Goal: Information Seeking & Learning: Find specific page/section

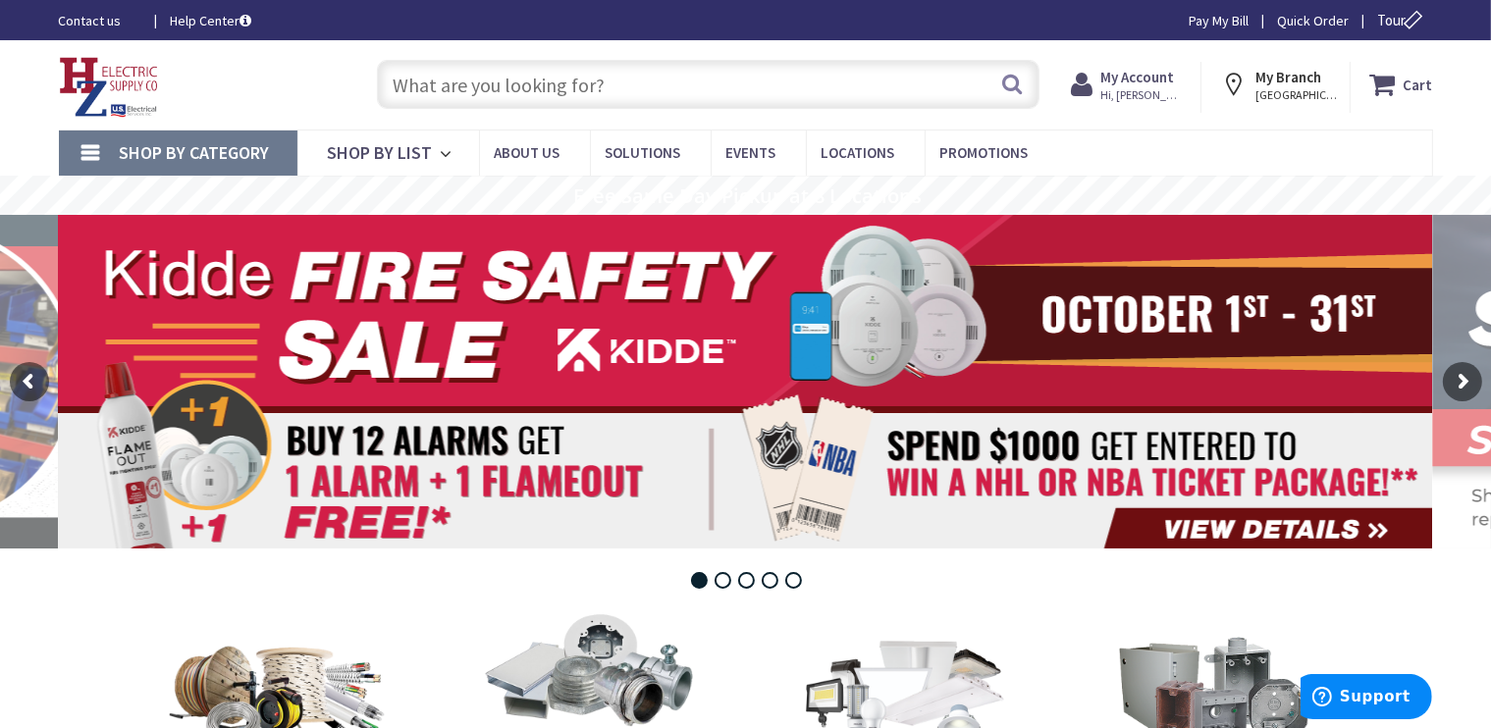
click at [471, 89] on input "text" at bounding box center [708, 84] width 662 height 49
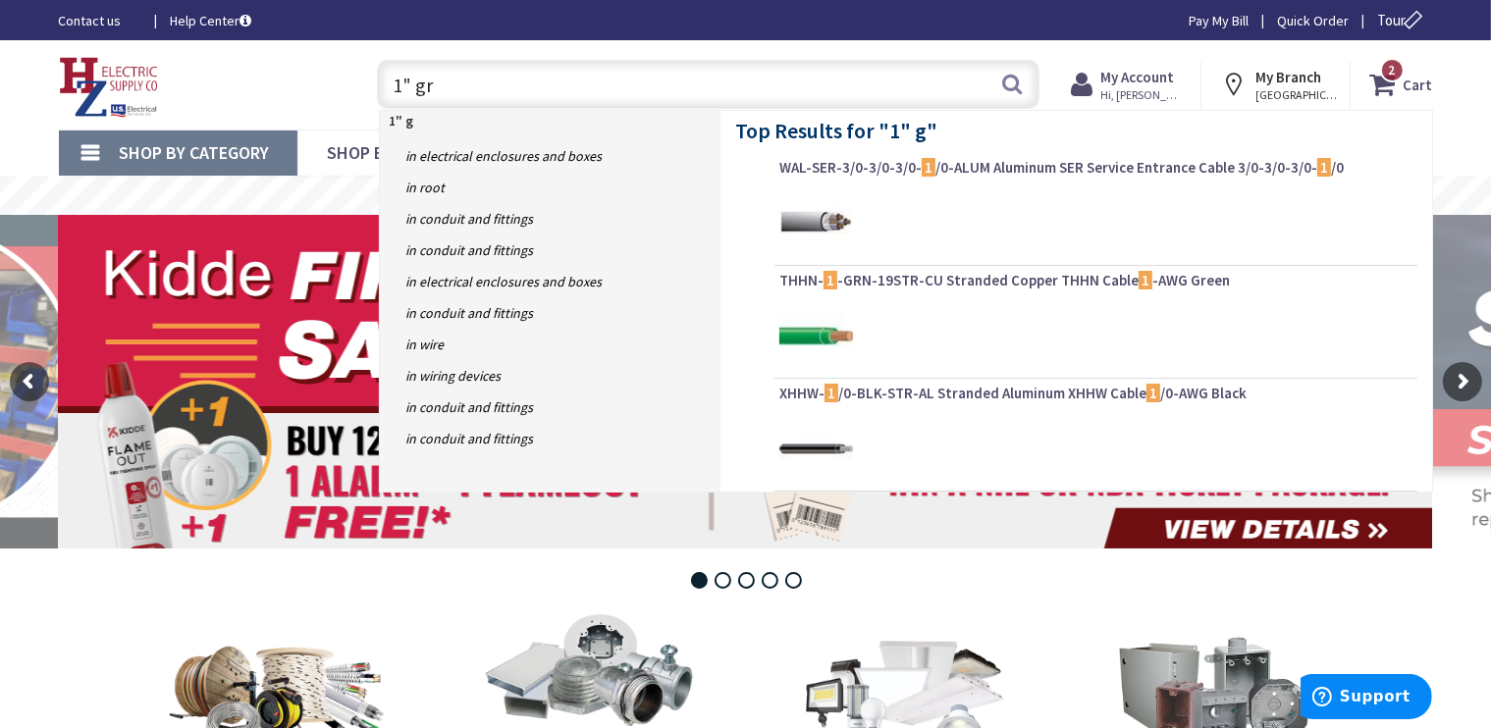
type input "1" grc"
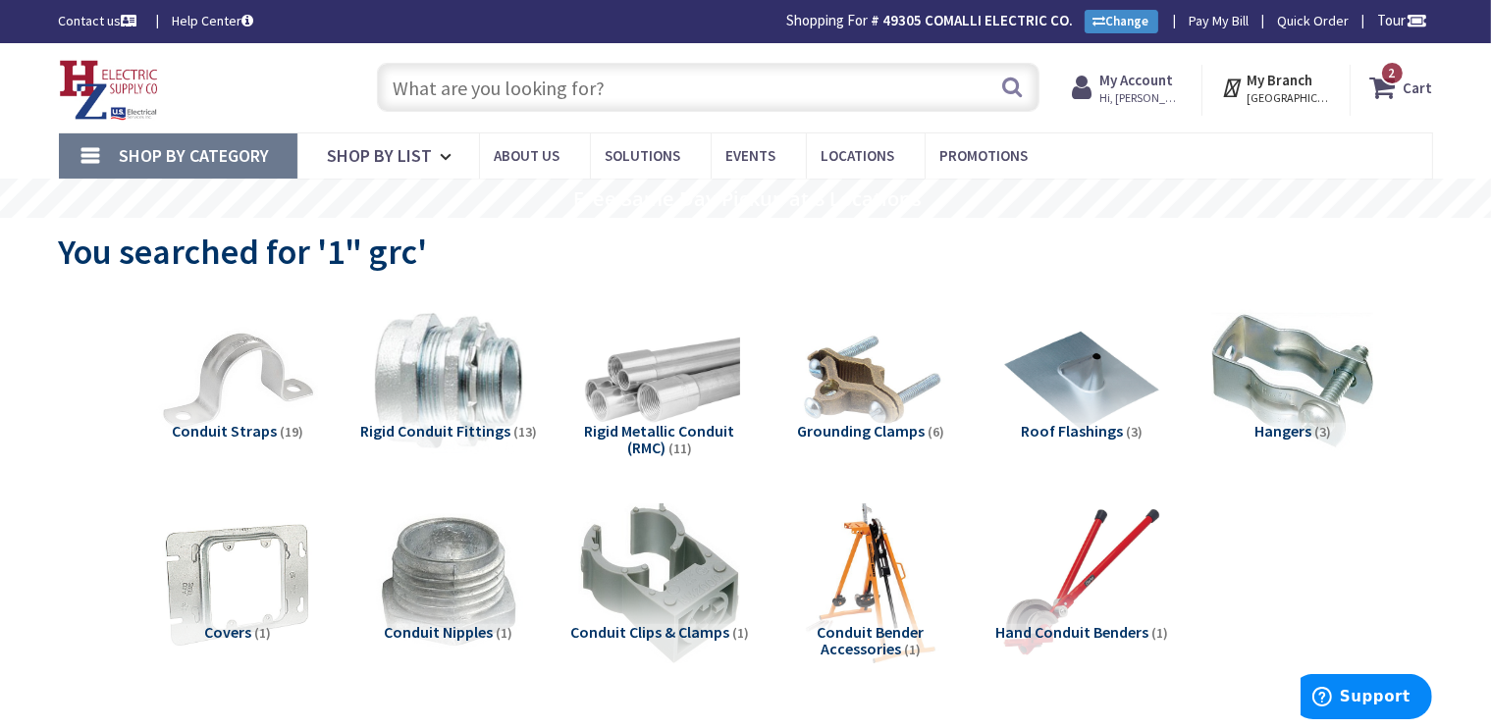
click at [482, 96] on input "text" at bounding box center [708, 87] width 662 height 49
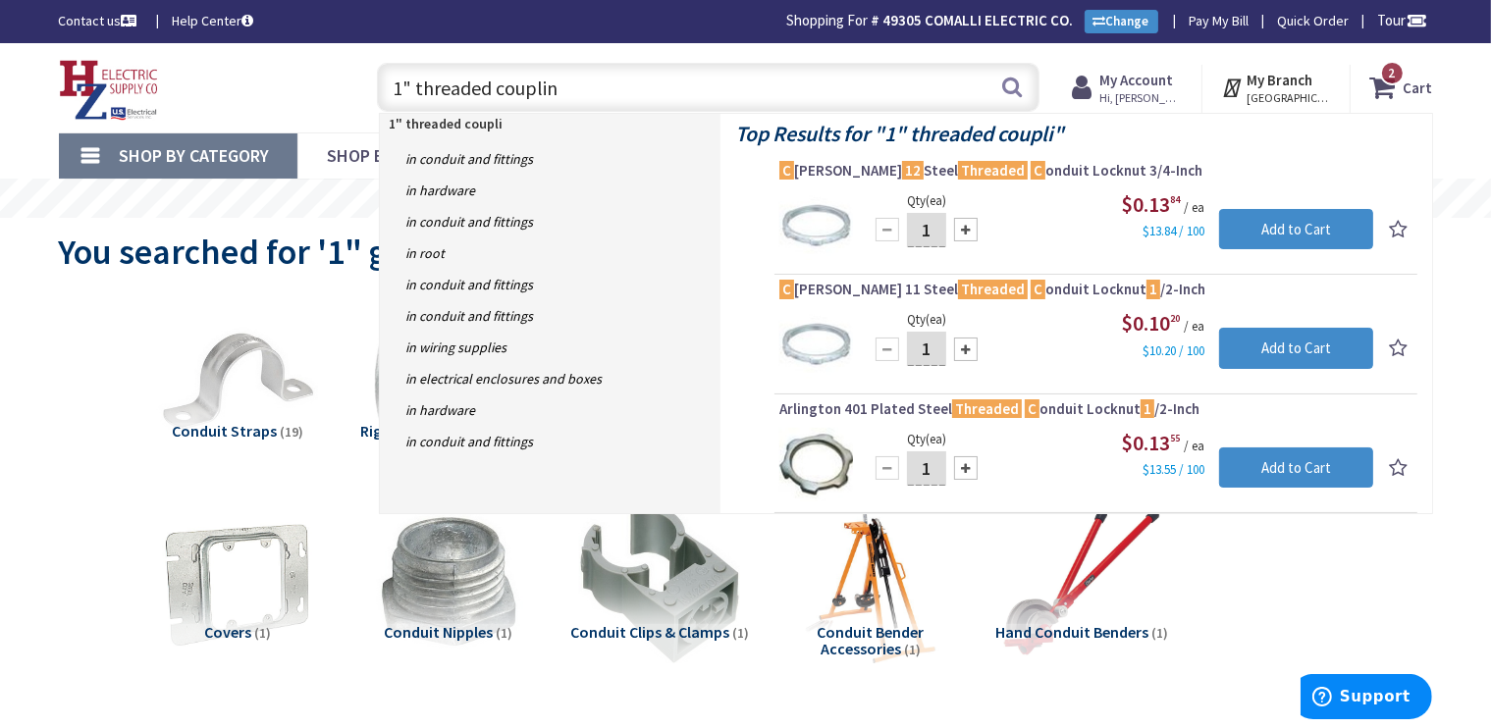
type input "1" threaded coupling"
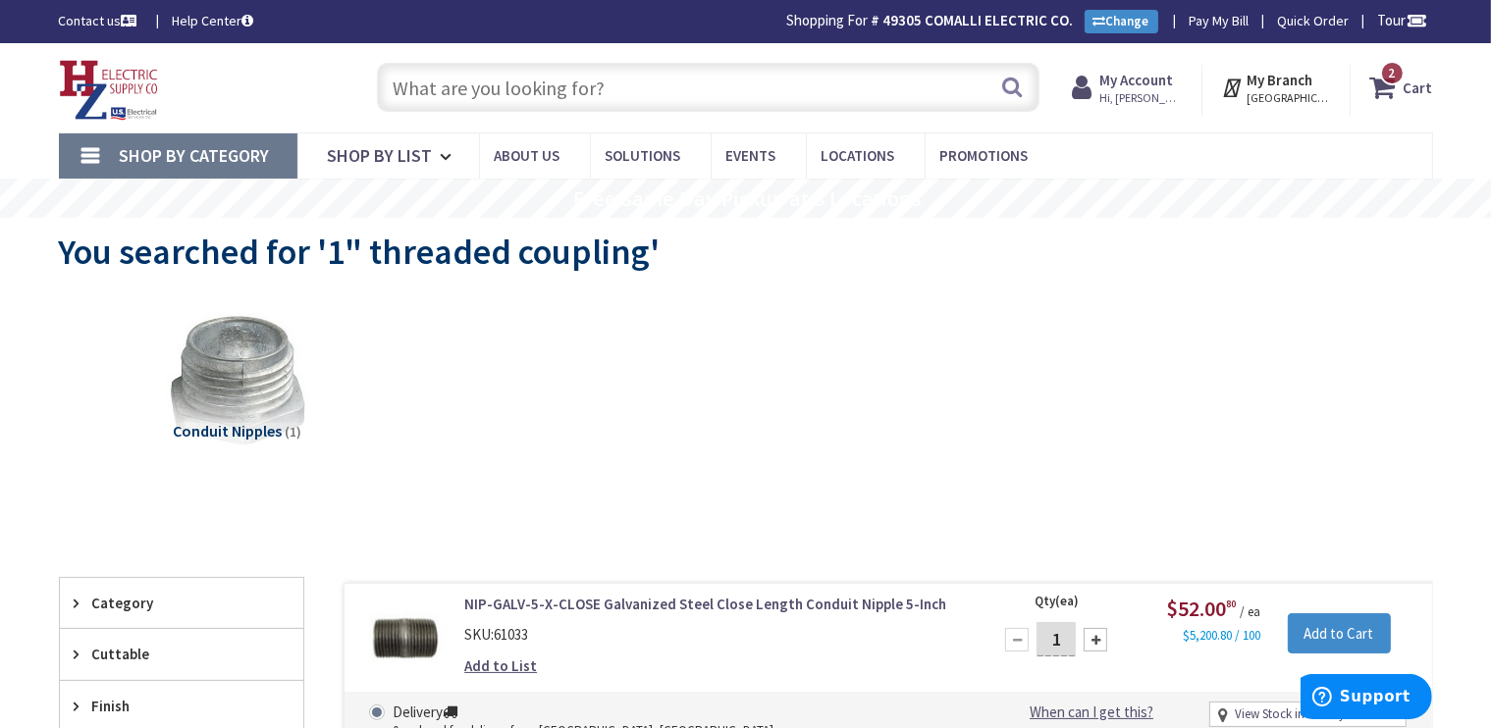
click at [440, 87] on input "text" at bounding box center [708, 87] width 662 height 49
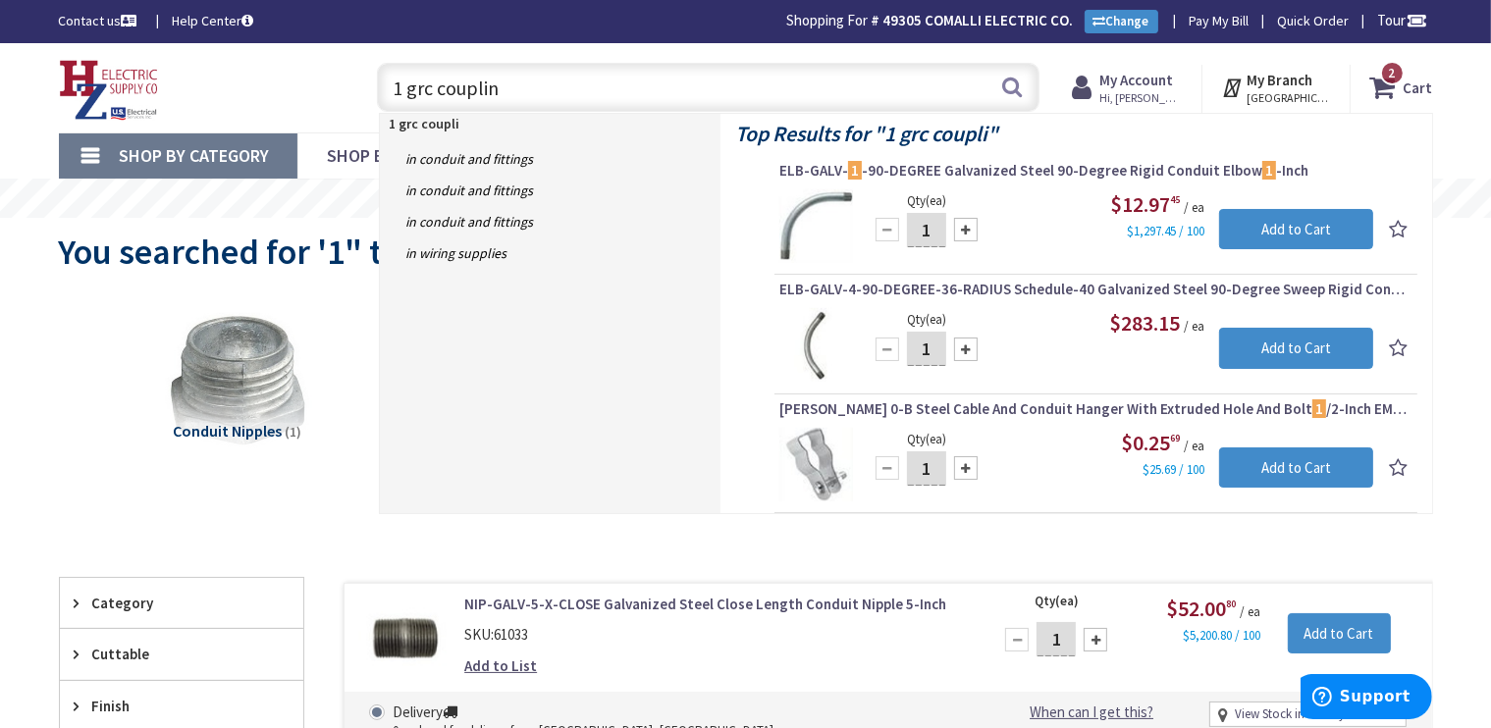
type input "1 grc coupling"
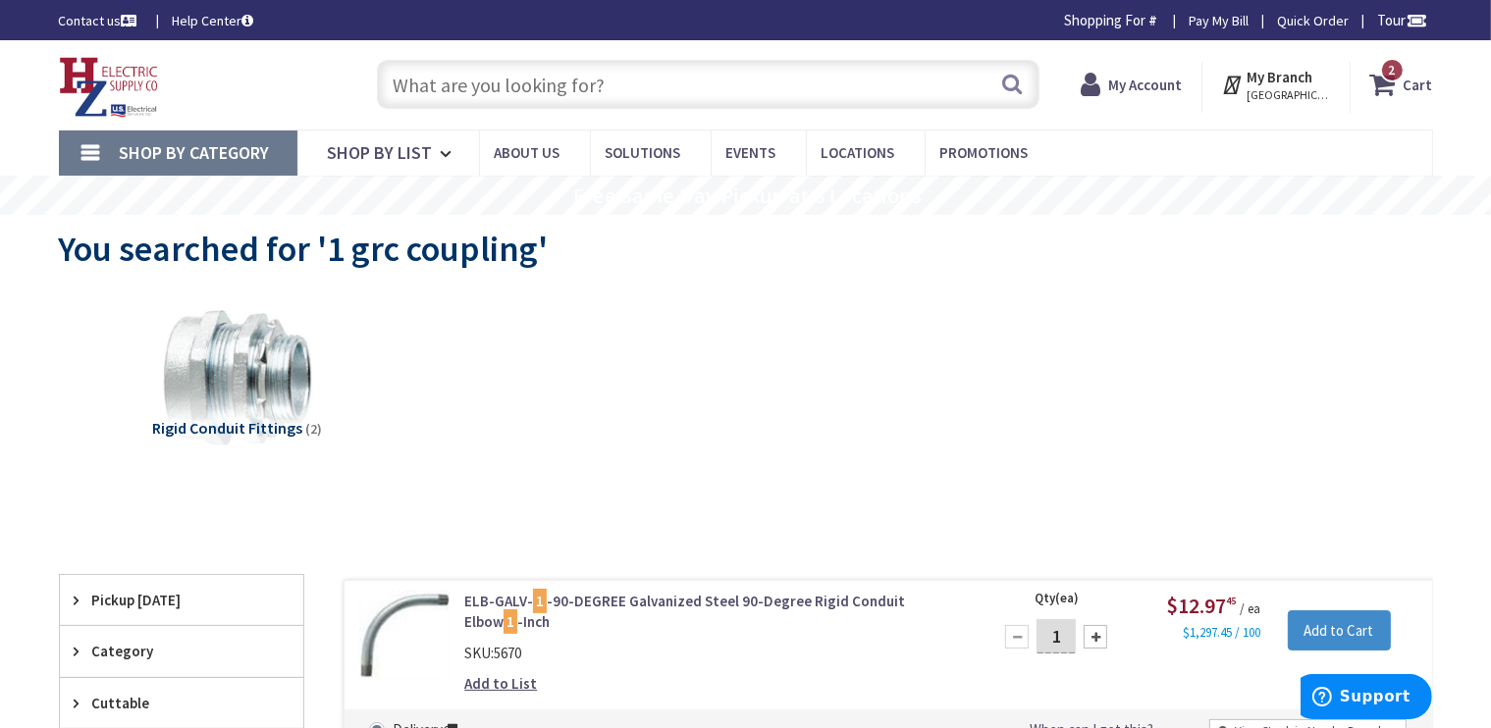
click at [445, 93] on input "text" at bounding box center [708, 84] width 662 height 49
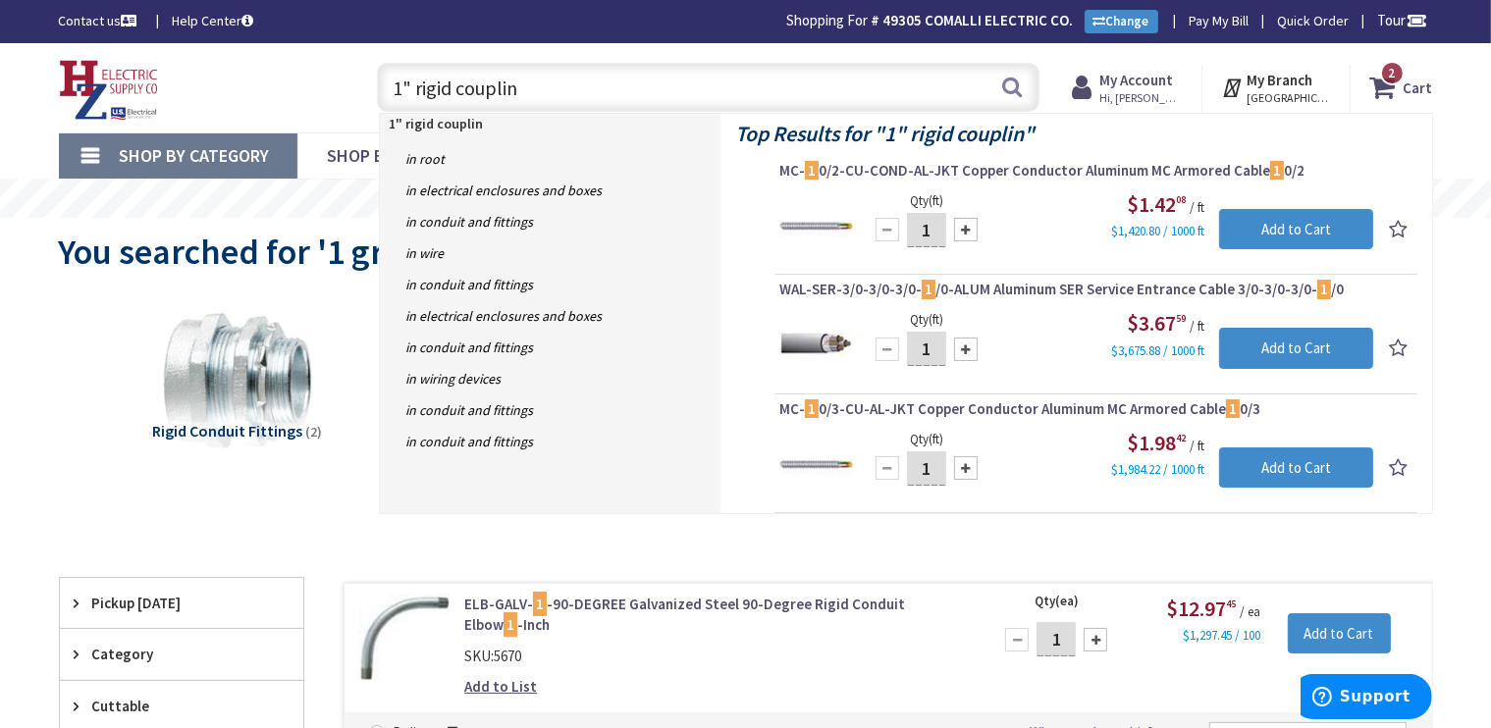
type input "1" rigid coupling"
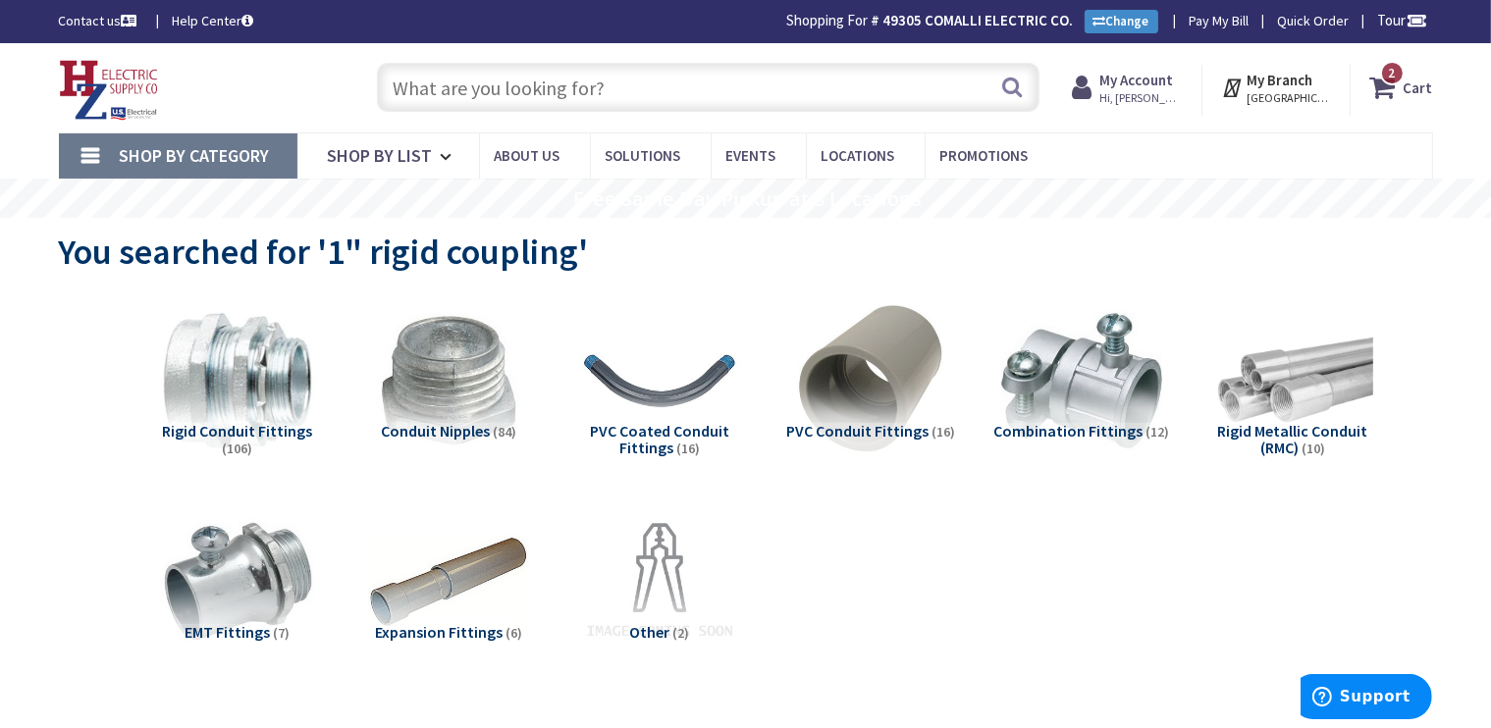
click at [441, 88] on input "text" at bounding box center [708, 87] width 662 height 49
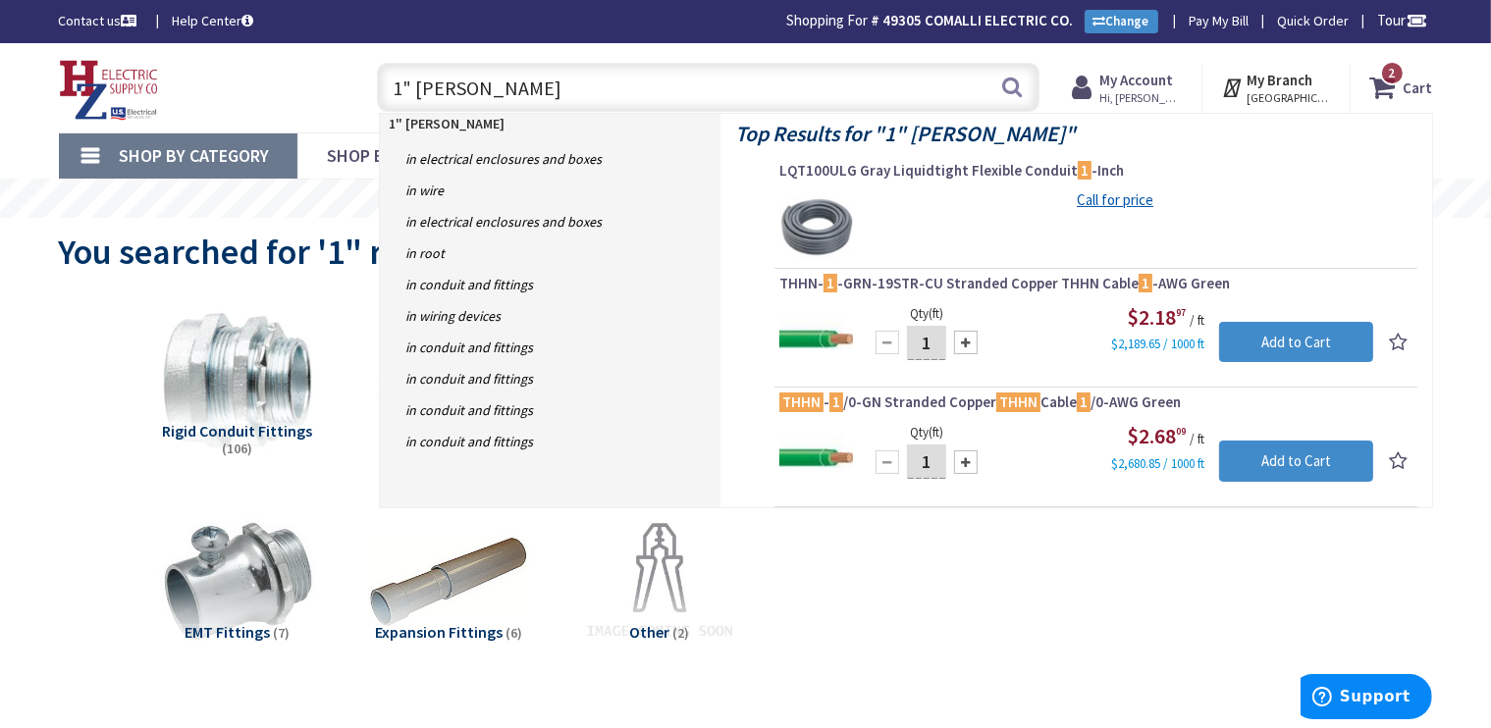
type input "1" [PERSON_NAME] hub"
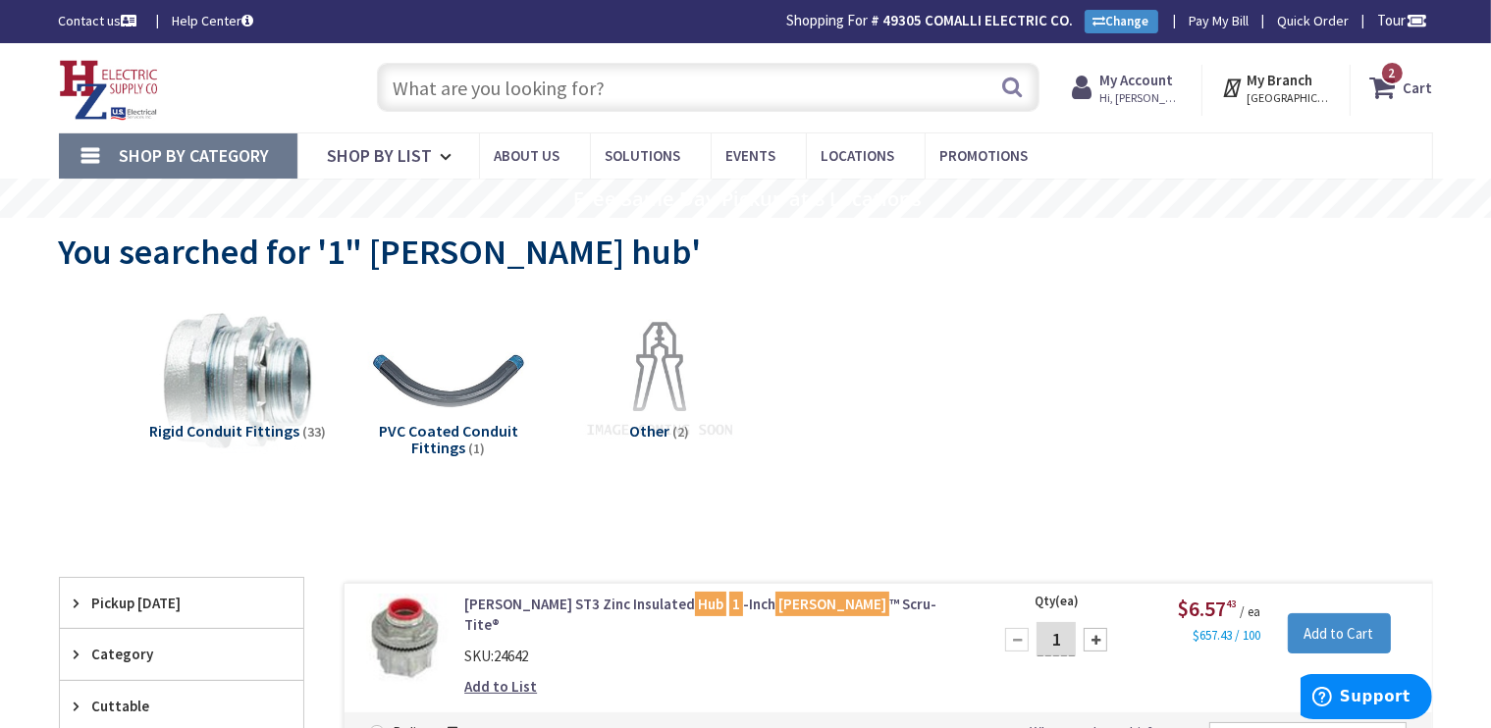
click at [510, 90] on input "text" at bounding box center [708, 87] width 662 height 49
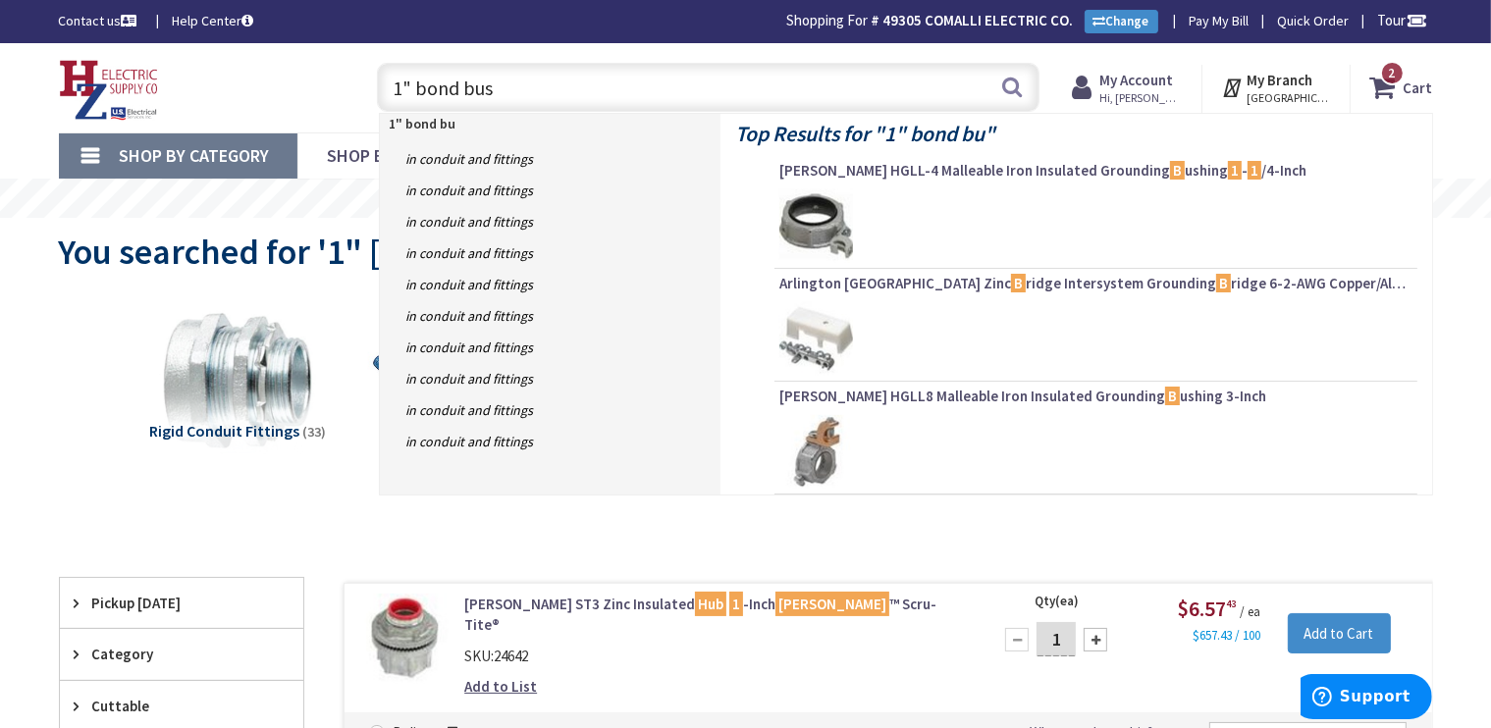
type input "1" bond bush"
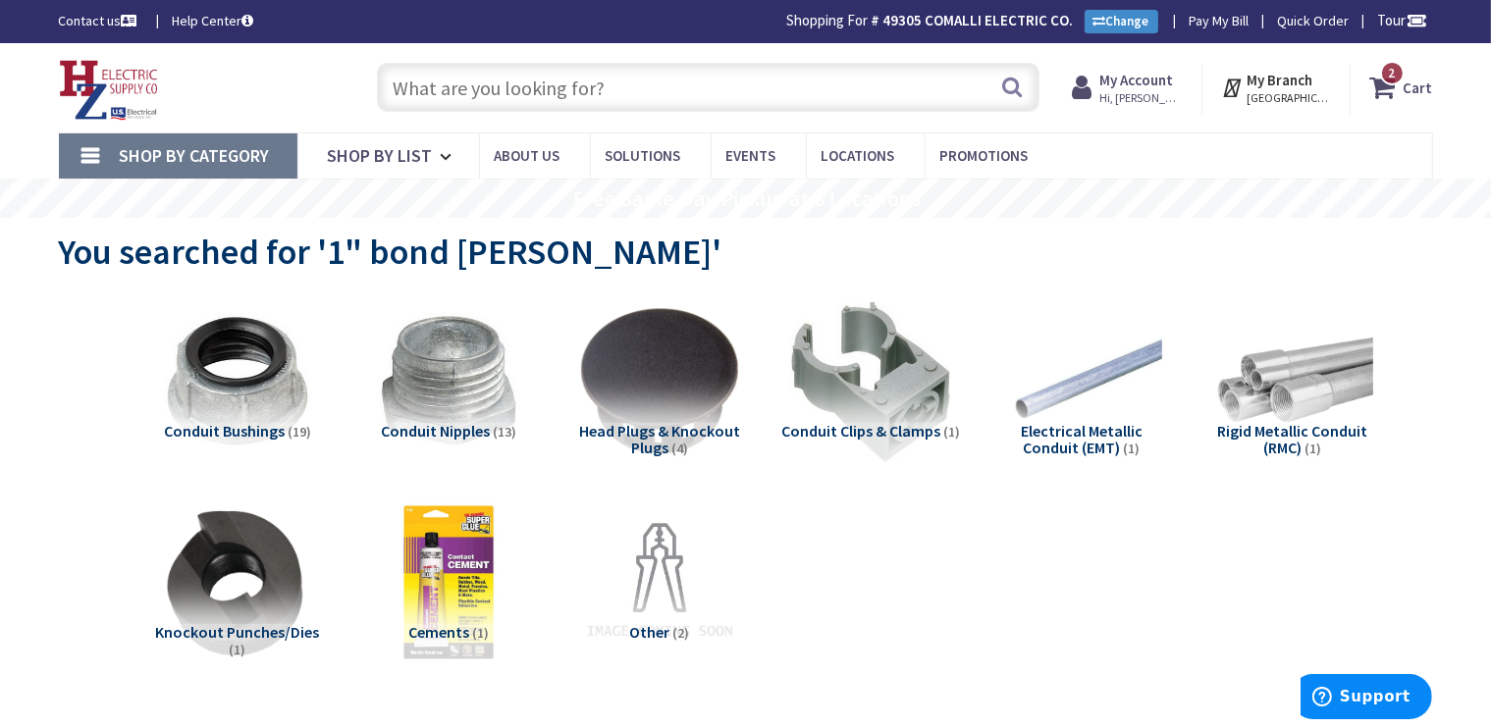
click at [467, 92] on input "text" at bounding box center [708, 87] width 662 height 49
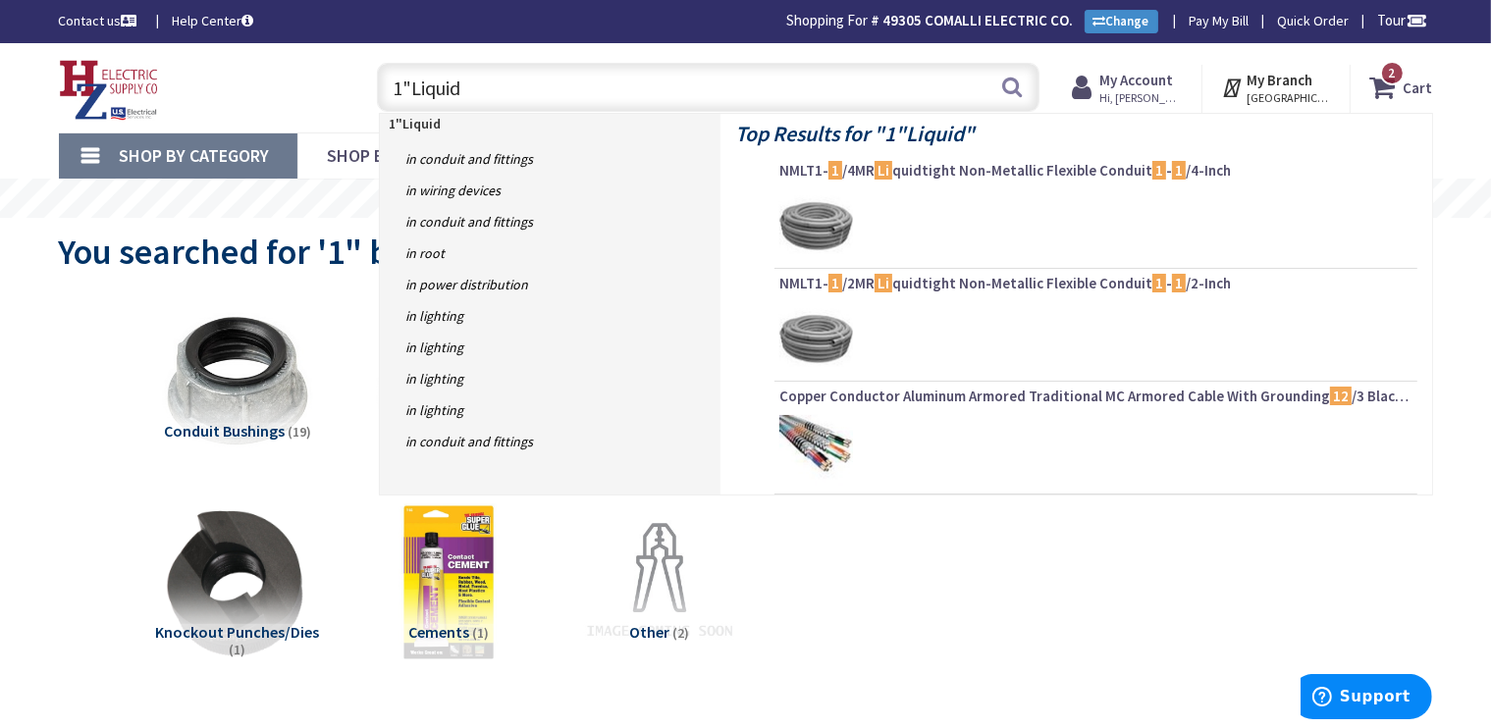
type input "1"Liquidt"
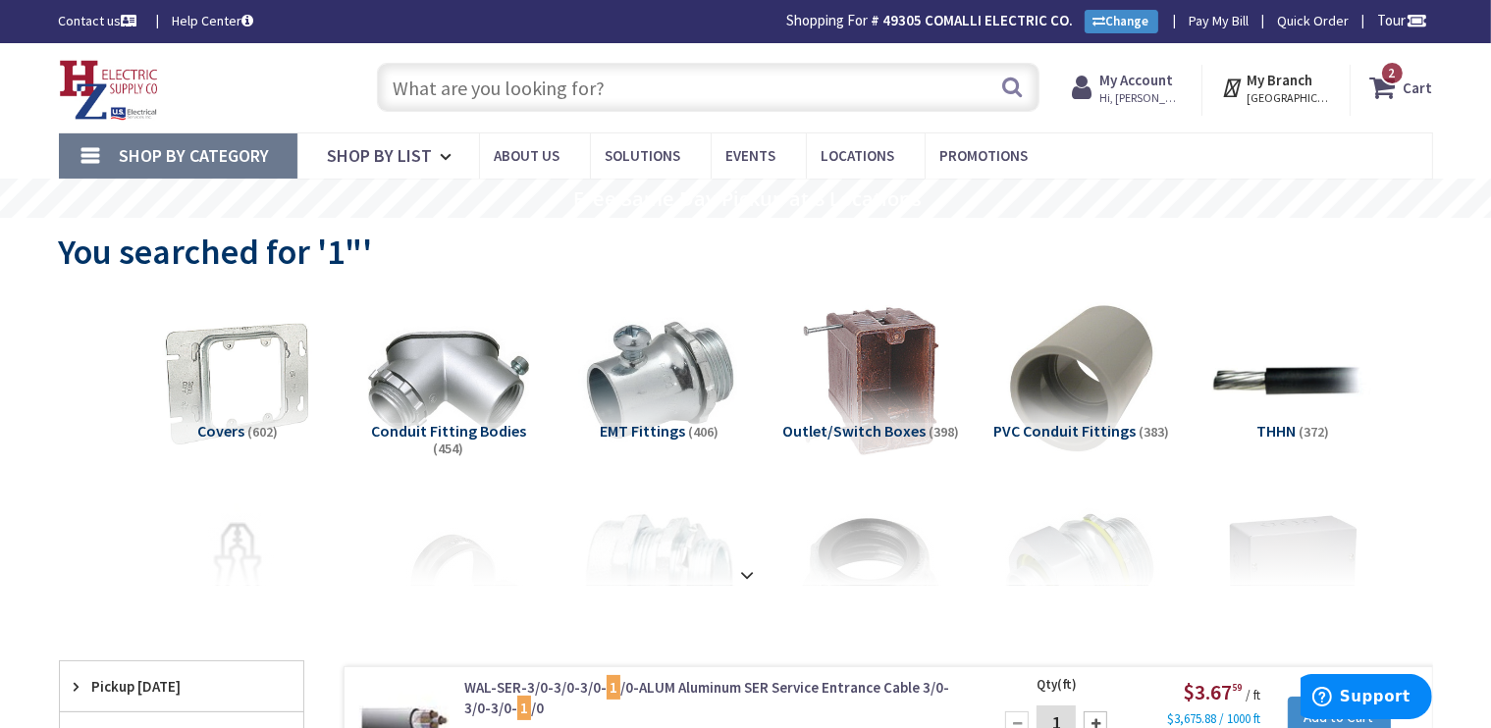
click at [481, 90] on input "text" at bounding box center [708, 87] width 662 height 49
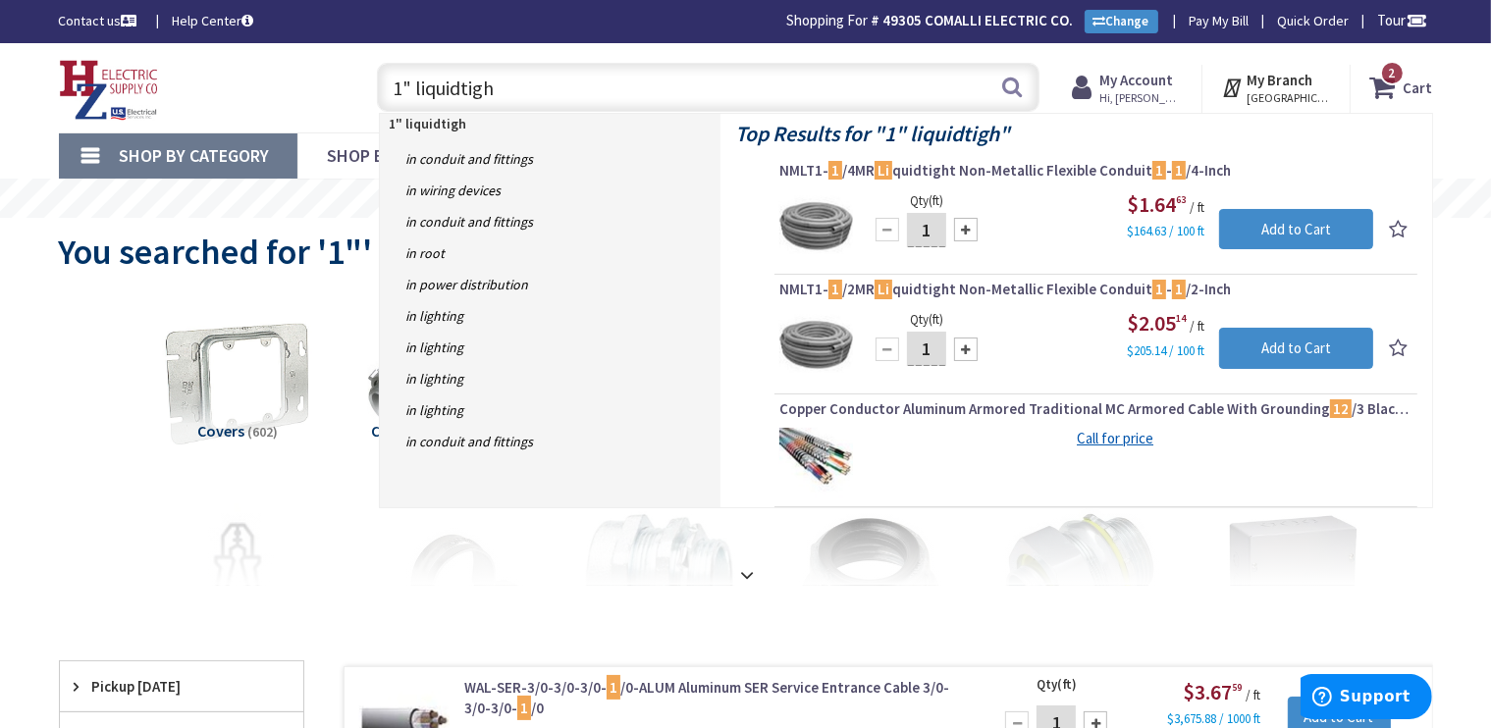
type input "1" liquidtight"
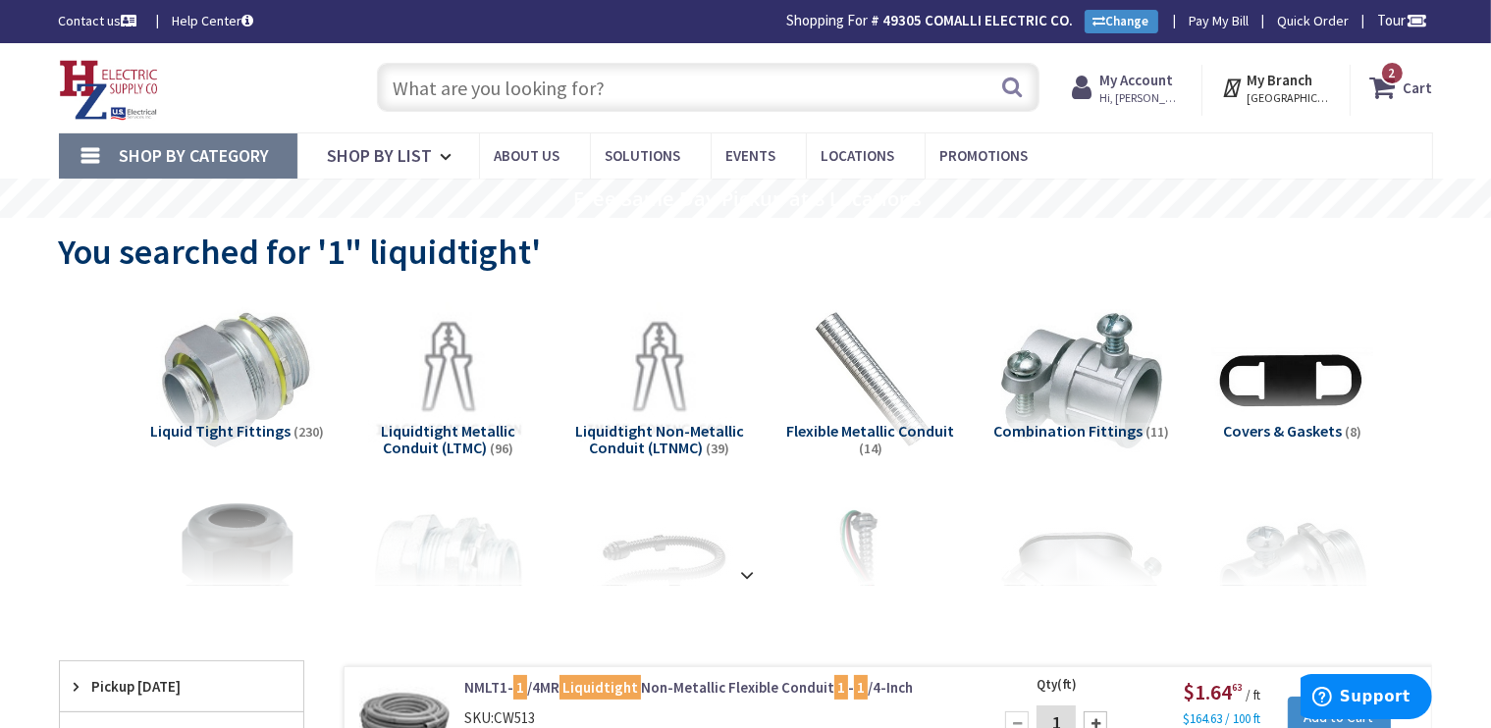
click at [487, 97] on input "text" at bounding box center [708, 87] width 662 height 49
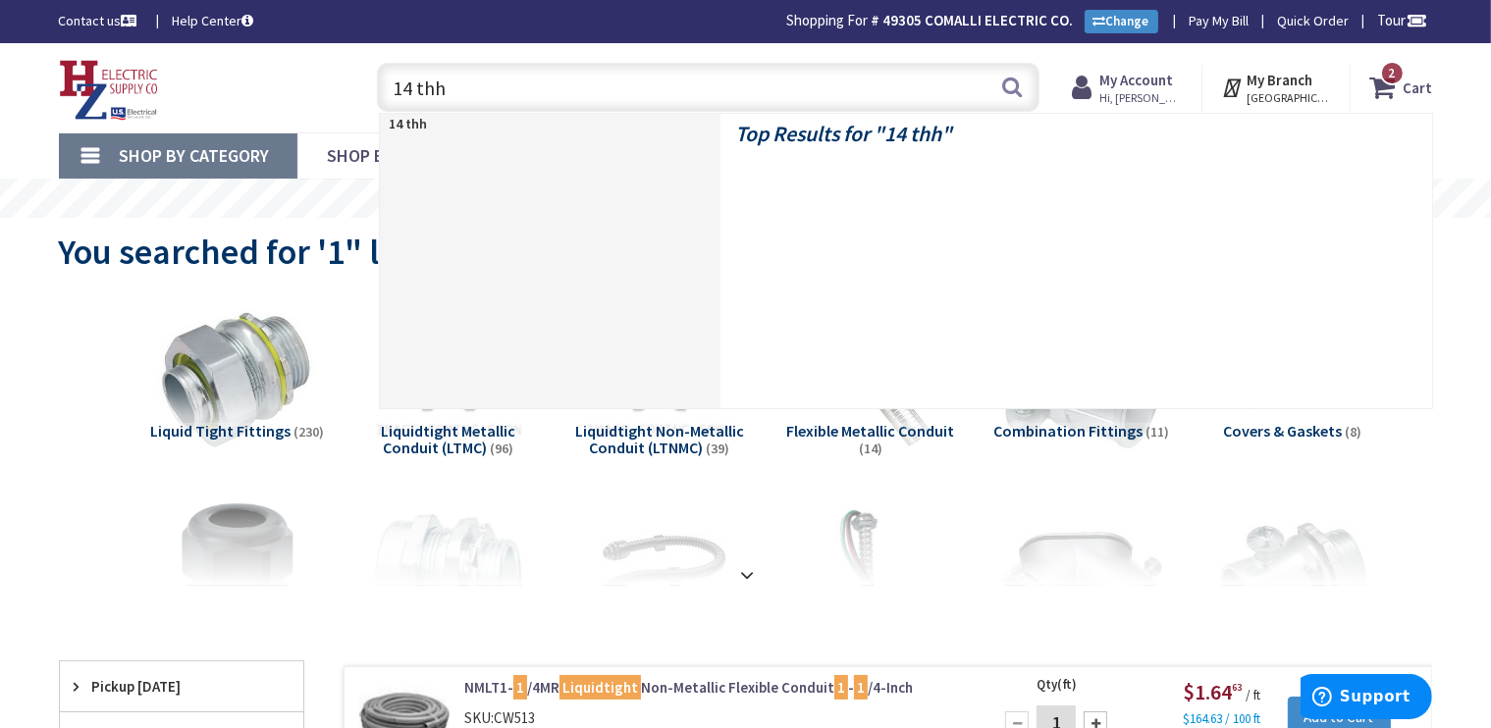
type input "14 thhn"
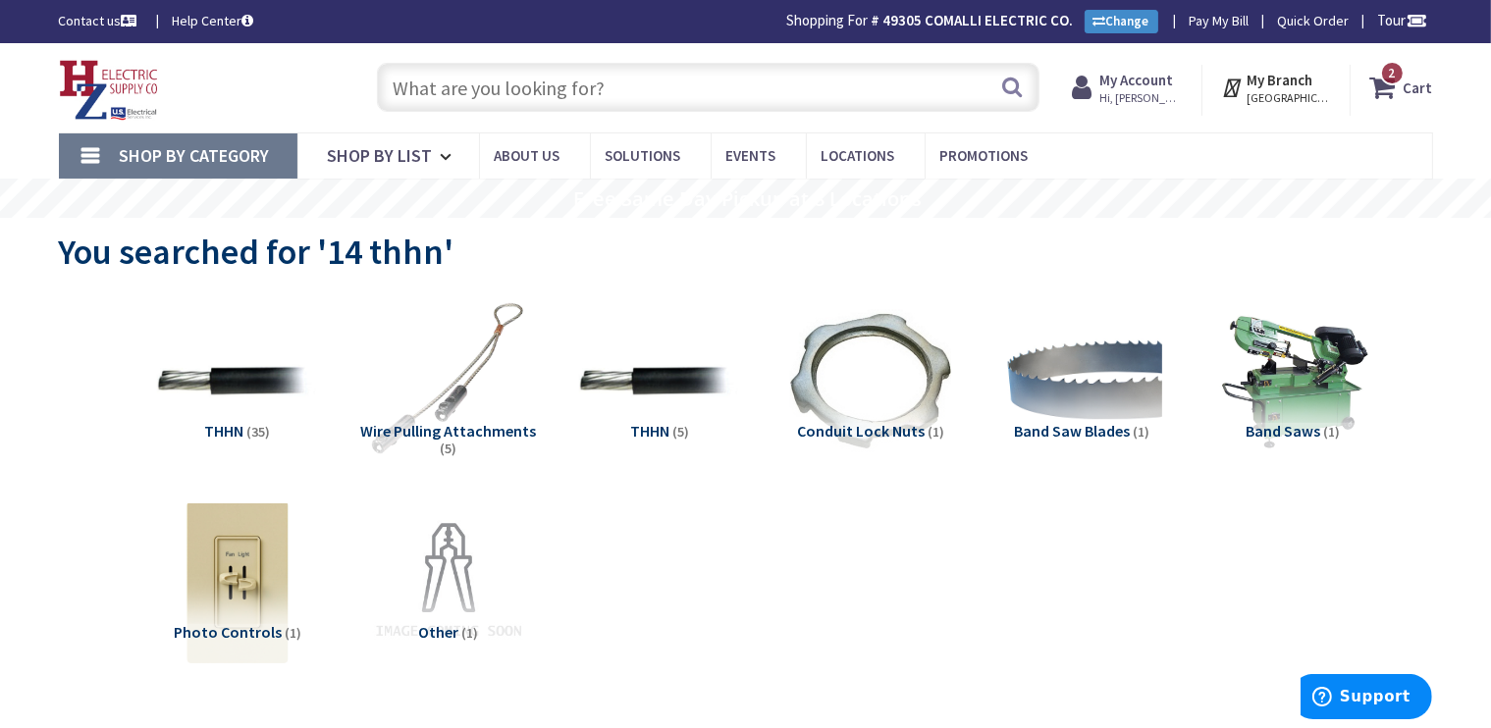
click at [519, 89] on input "text" at bounding box center [708, 87] width 662 height 49
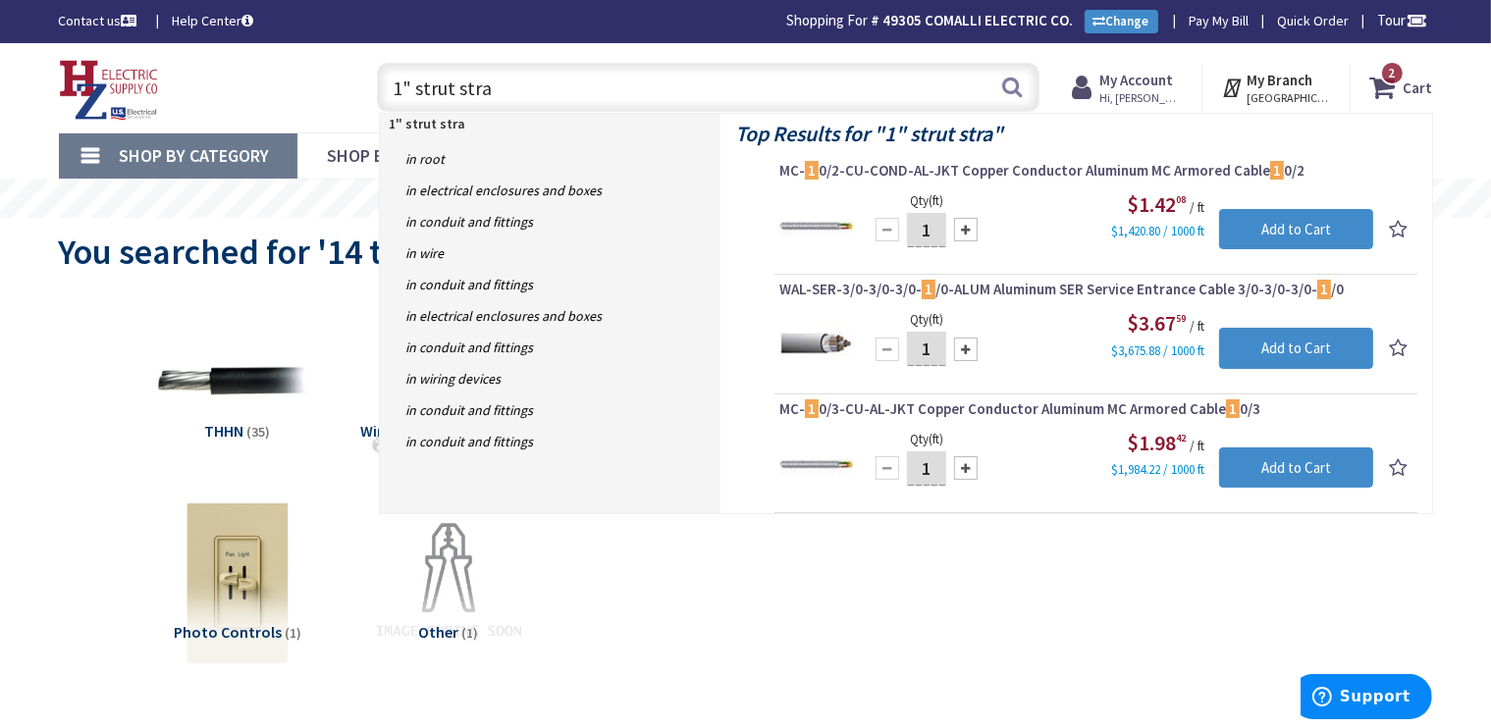
type input "1" strut strap"
